Goal: Task Accomplishment & Management: Complete application form

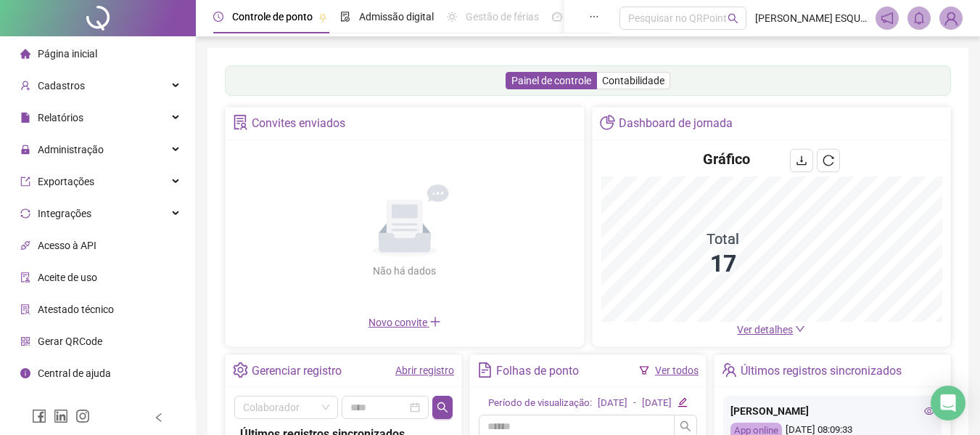
scroll to position [218, 0]
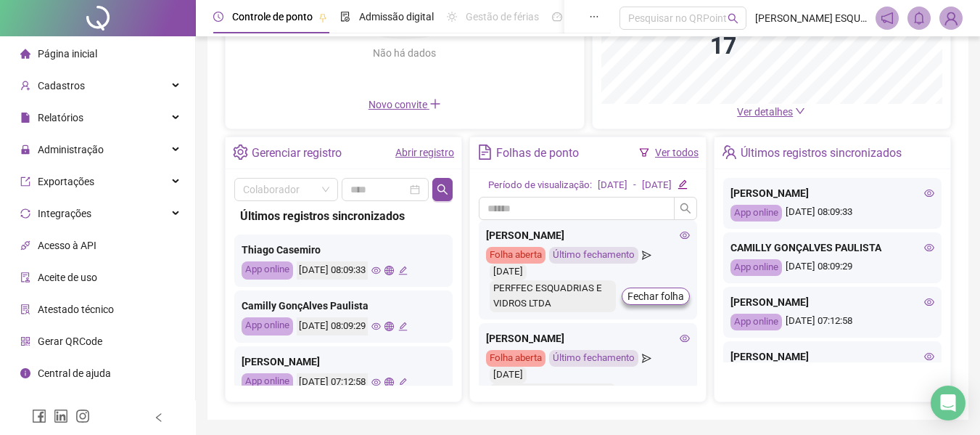
click at [414, 112] on div "Novo convite" at bounding box center [404, 105] width 341 height 16
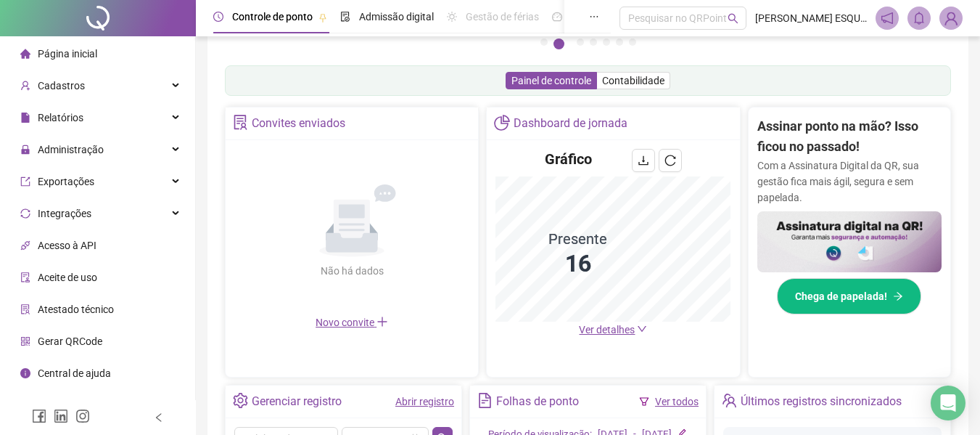
scroll to position [432, 0]
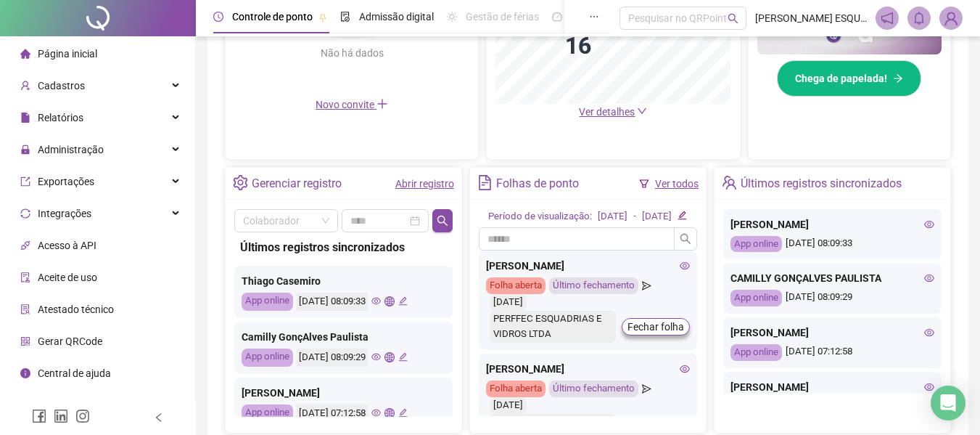
click at [378, 107] on icon "plus" at bounding box center [383, 104] width 12 height 12
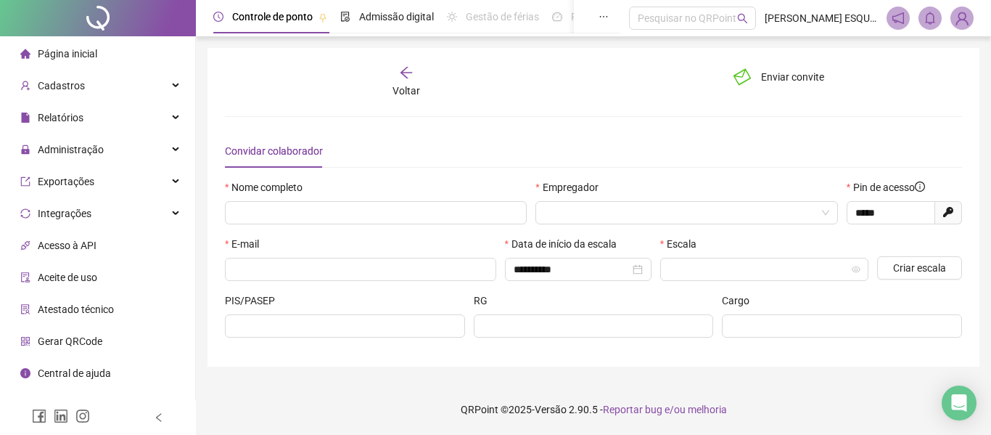
type input "*****"
click at [814, 267] on span "." at bounding box center [765, 269] width 192 height 22
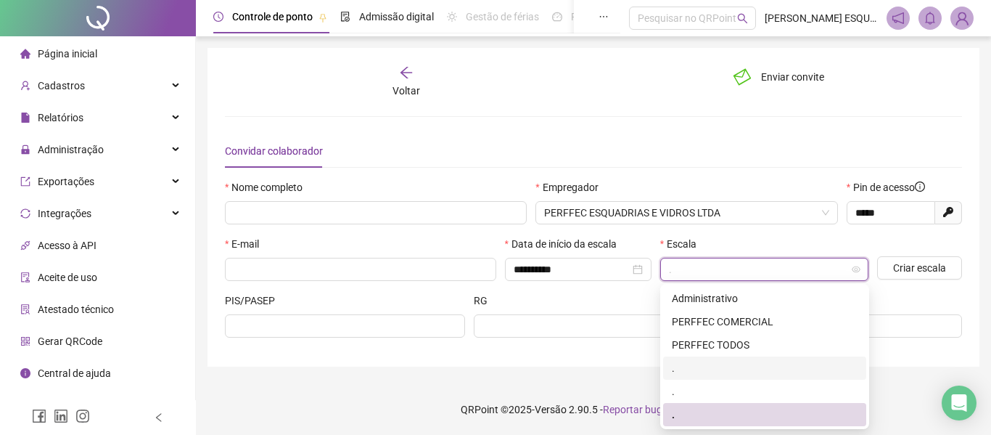
drag, startPoint x: 702, startPoint y: 369, endPoint x: 694, endPoint y: 367, distance: 8.1
click at [694, 367] on div "." at bounding box center [765, 368] width 186 height 16
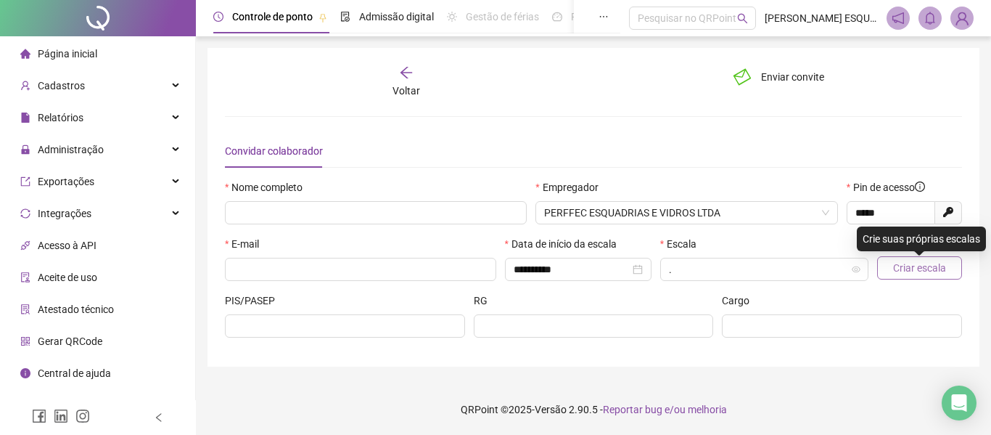
click at [901, 270] on span "Criar escala" at bounding box center [919, 268] width 53 height 16
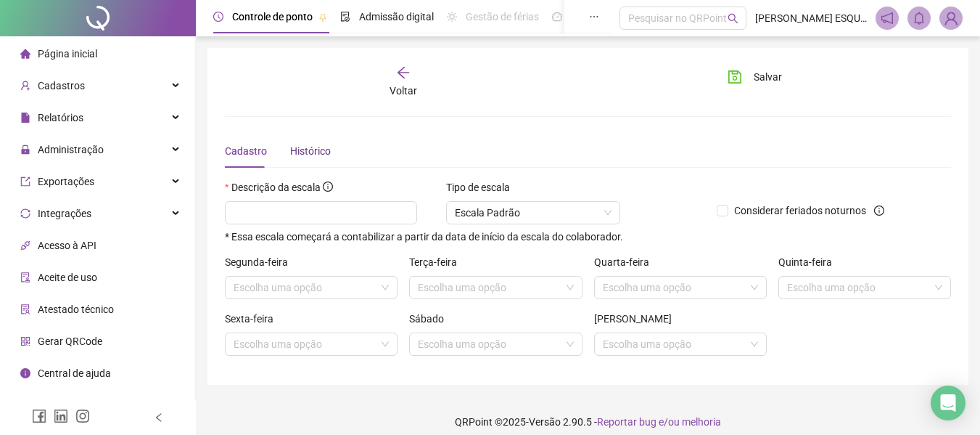
click at [305, 148] on div "Histórico" at bounding box center [310, 151] width 41 height 16
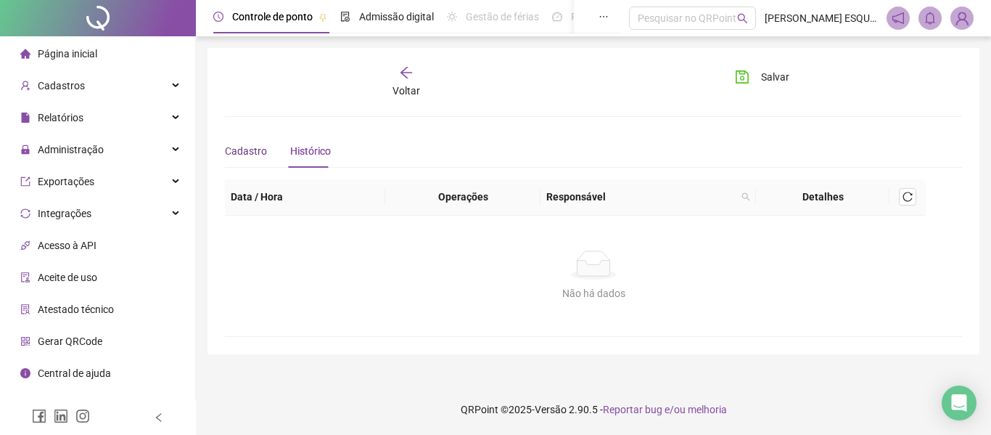
click at [245, 147] on span "Cadastro" at bounding box center [246, 151] width 42 height 12
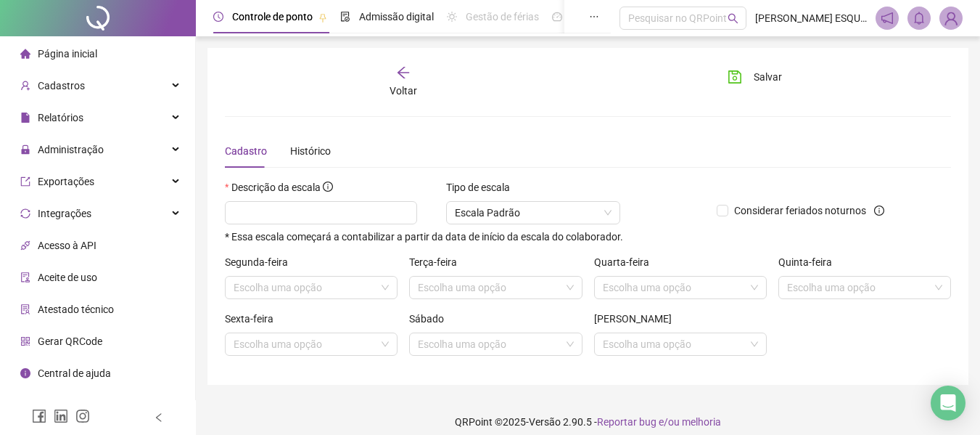
scroll to position [12, 0]
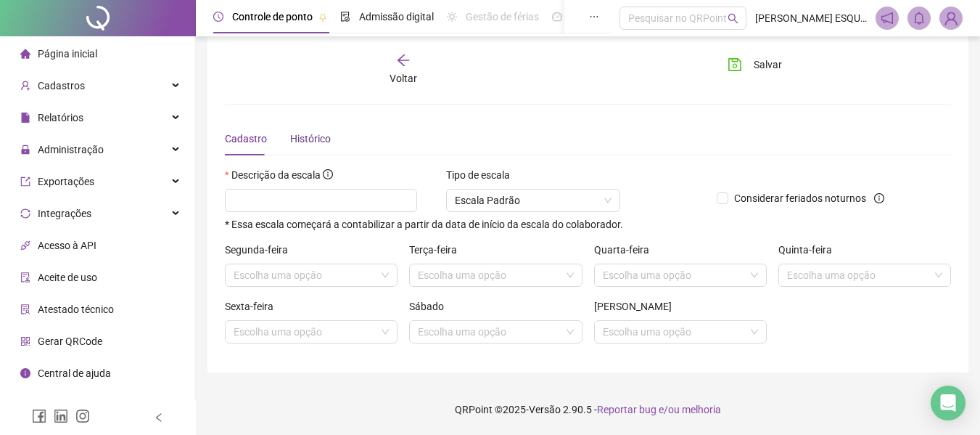
click at [299, 145] on div "Histórico" at bounding box center [310, 139] width 41 height 16
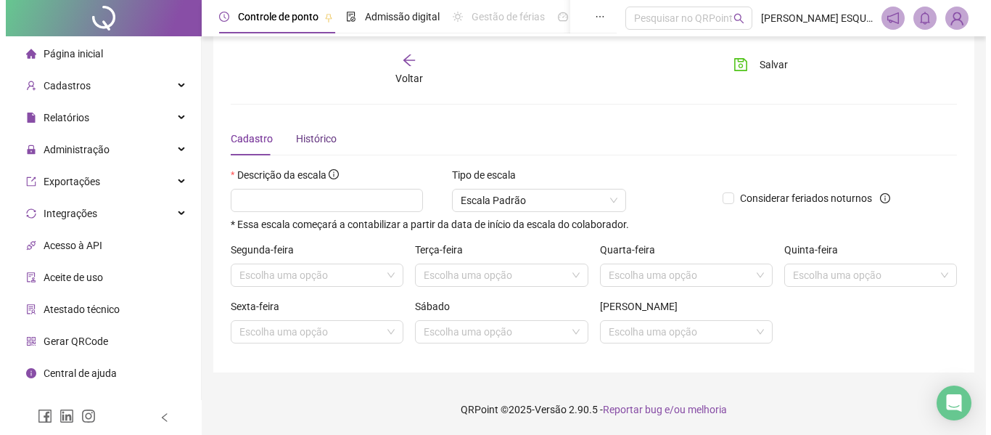
scroll to position [0, 0]
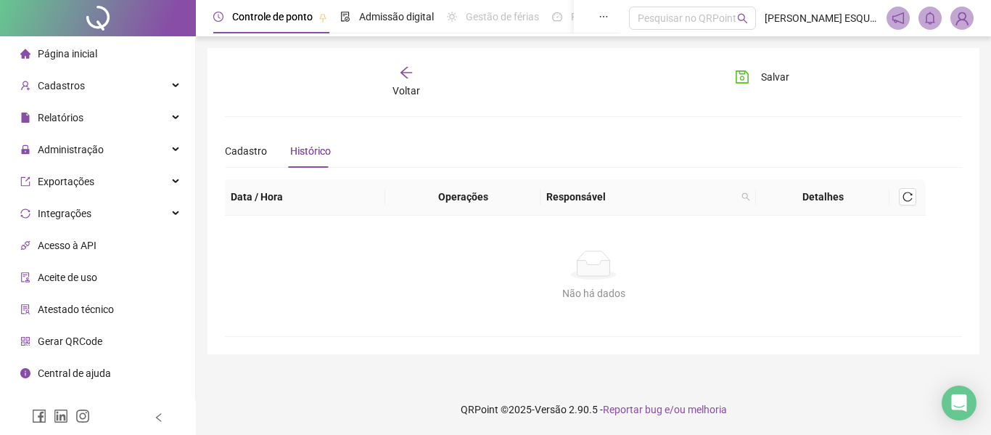
click at [407, 94] on span "Voltar" at bounding box center [407, 91] width 28 height 12
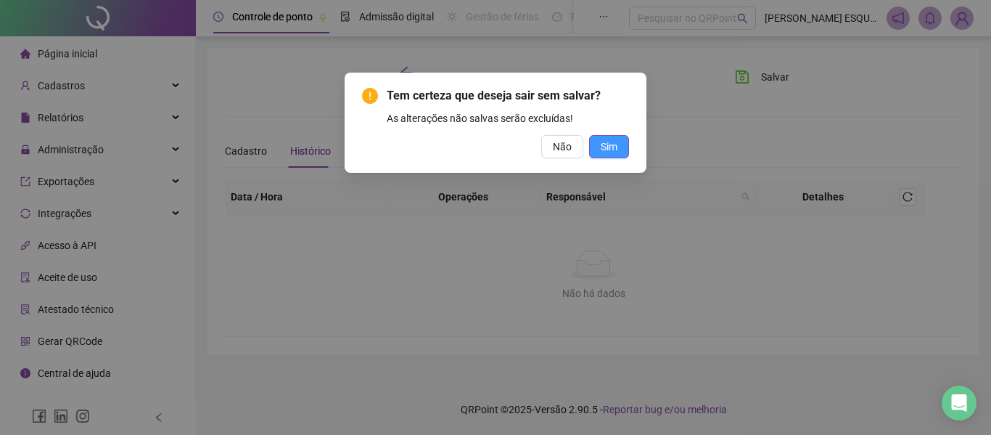
click at [600, 151] on button "Sim" at bounding box center [609, 146] width 40 height 23
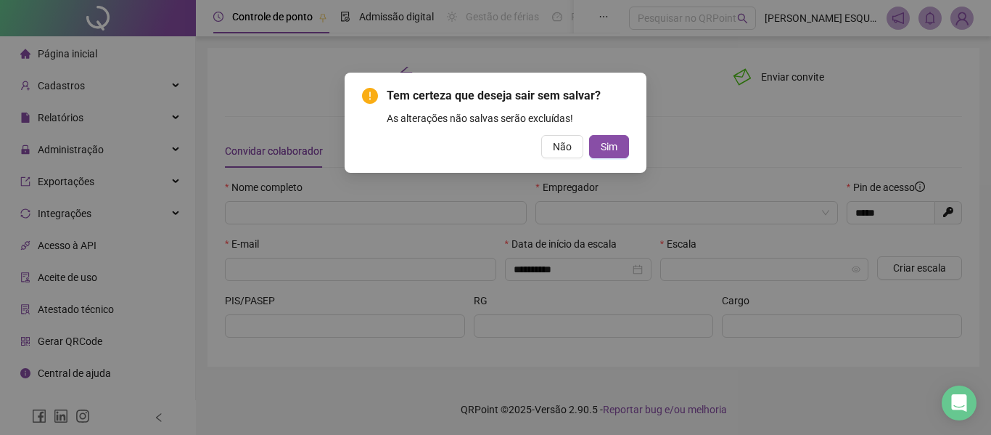
type input "*****"
